Goal: Check status: Check status

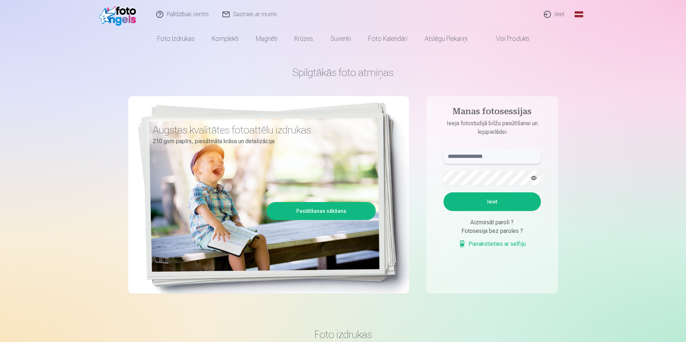
click at [484, 154] on input "text" at bounding box center [492, 156] width 97 height 14
type input "**********"
click at [495, 206] on button "Ieiet" at bounding box center [492, 201] width 97 height 19
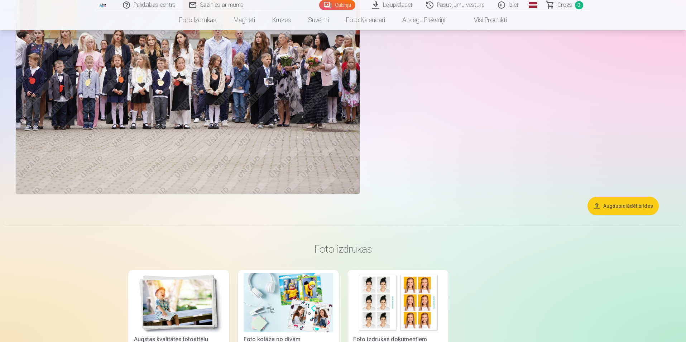
scroll to position [788, 0]
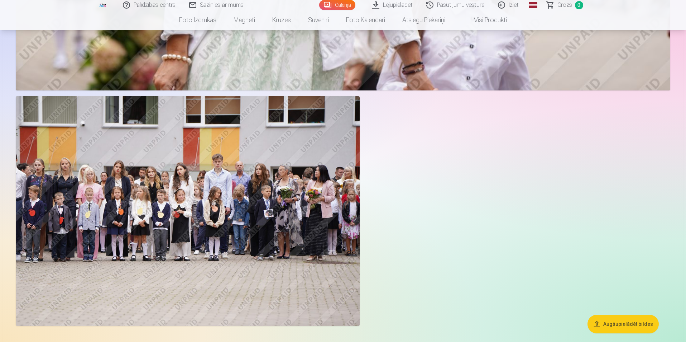
drag, startPoint x: 555, startPoint y: 231, endPoint x: 563, endPoint y: 229, distance: 8.1
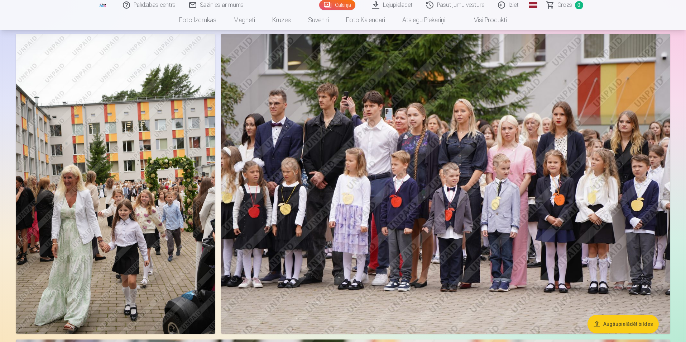
scroll to position [0, 0]
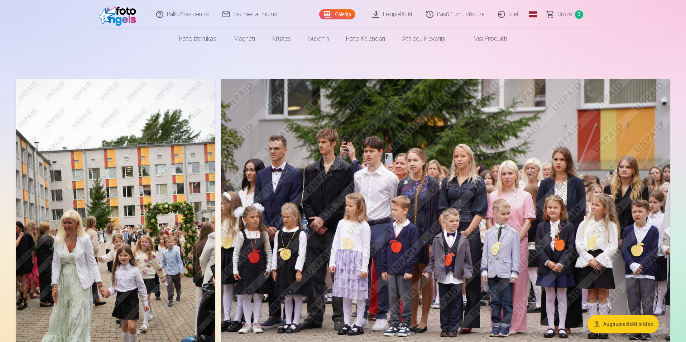
click at [340, 15] on link "Galerija" at bounding box center [337, 14] width 36 height 10
click at [343, 11] on link "Galerija" at bounding box center [337, 14] width 36 height 10
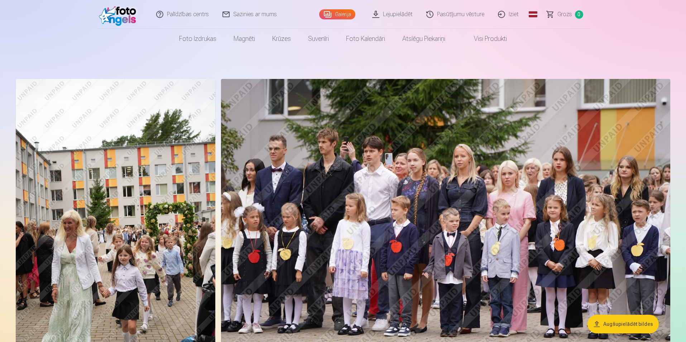
click at [343, 11] on link "Galerija" at bounding box center [337, 14] width 36 height 10
click at [470, 17] on link "Pasūtījumu vēsture" at bounding box center [456, 14] width 72 height 29
